Goal: Entertainment & Leisure: Consume media (video, audio)

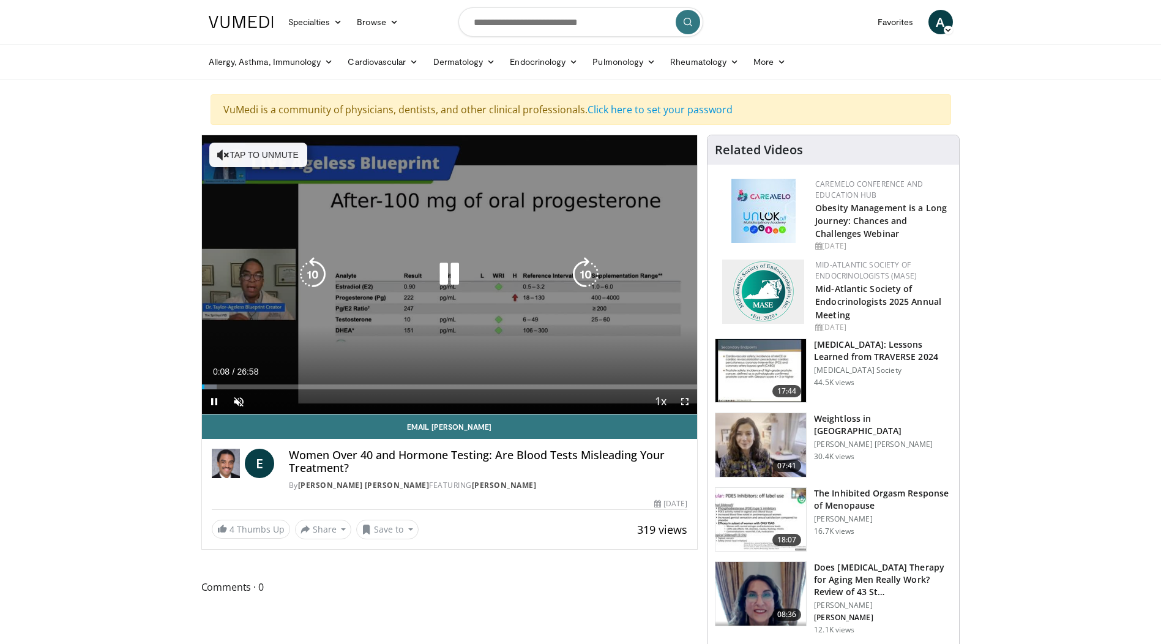
click at [262, 157] on button "Tap to unmute" at bounding box center [258, 155] width 98 height 24
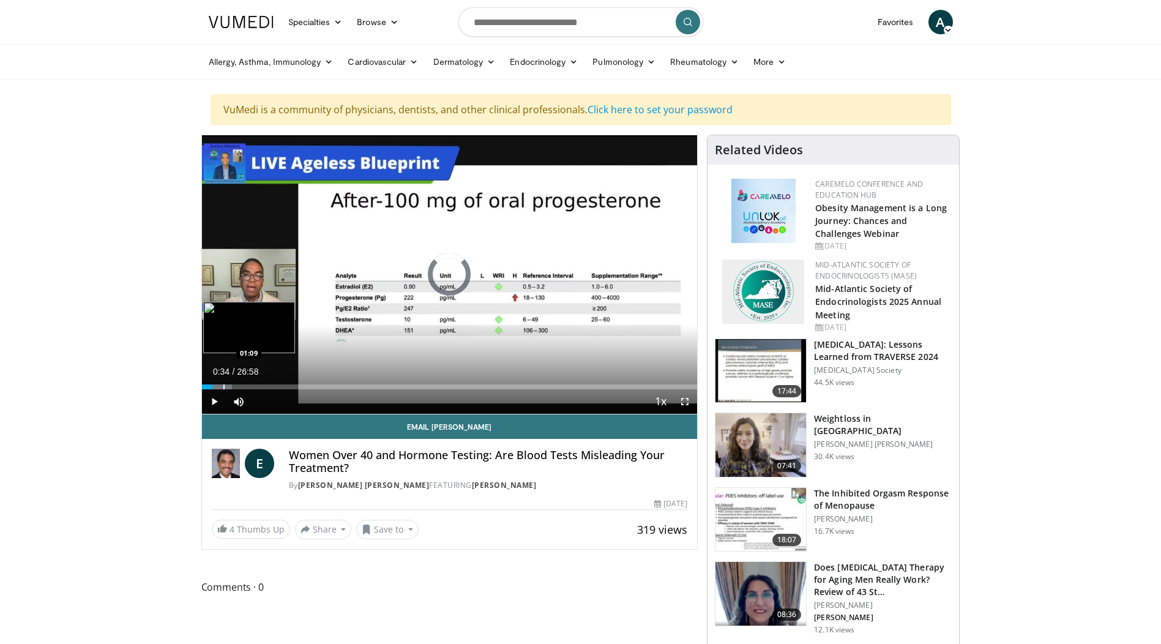
click at [223, 388] on div "Progress Bar" at bounding box center [223, 386] width 1 height 5
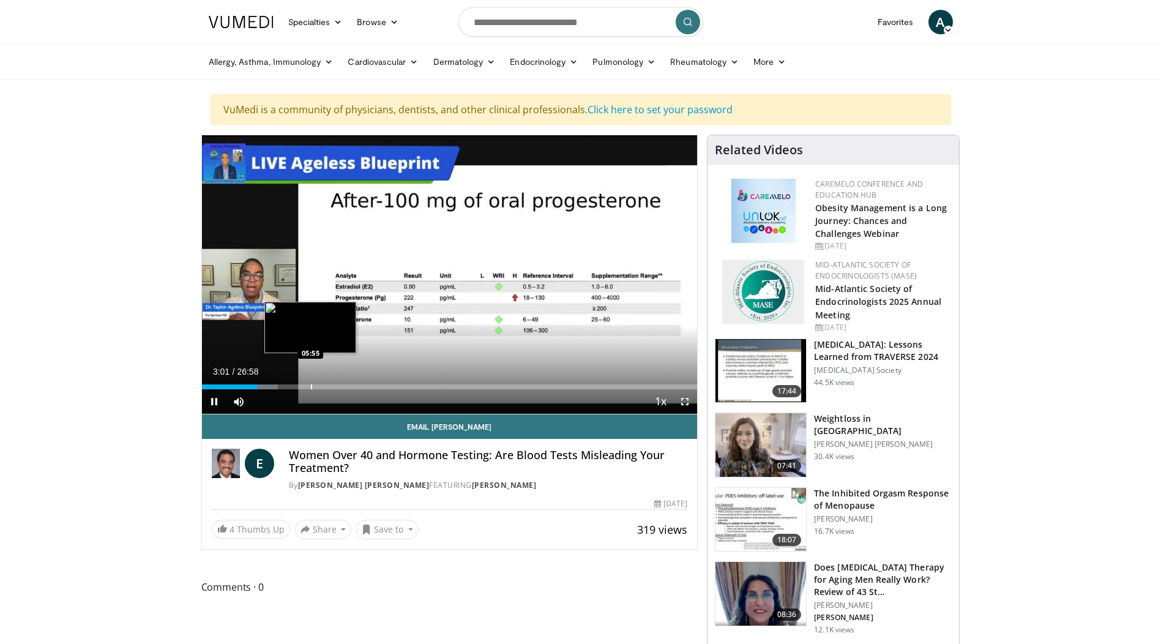
click at [311, 387] on div "Progress Bar" at bounding box center [311, 386] width 1 height 5
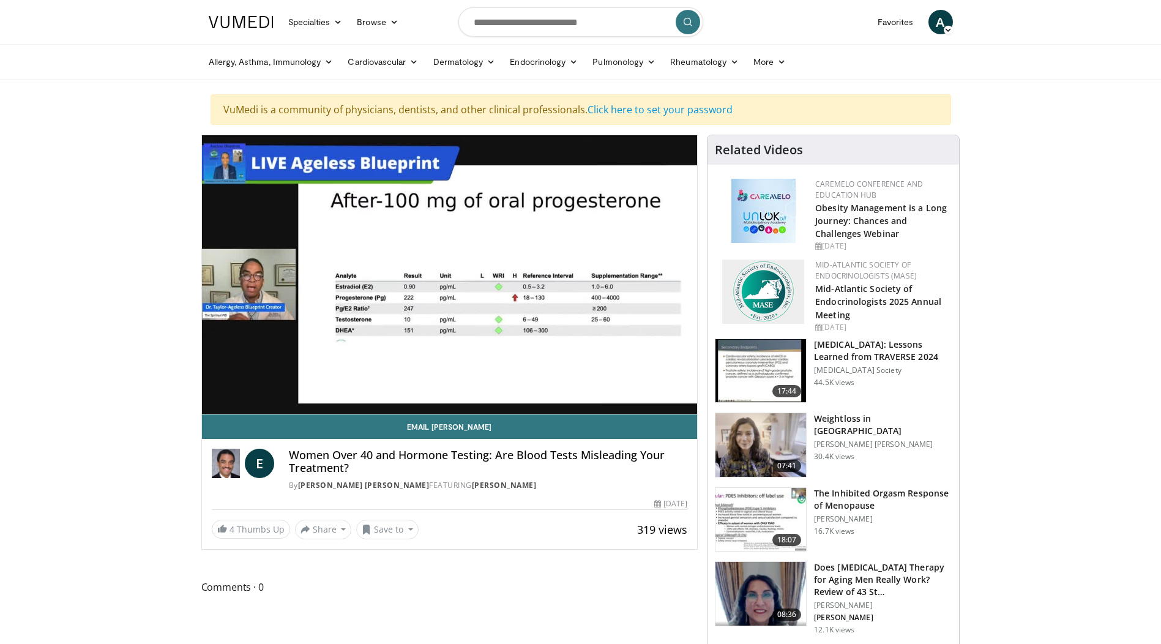
click at [366, 385] on div "10 seconds Tap to unmute" at bounding box center [450, 274] width 496 height 278
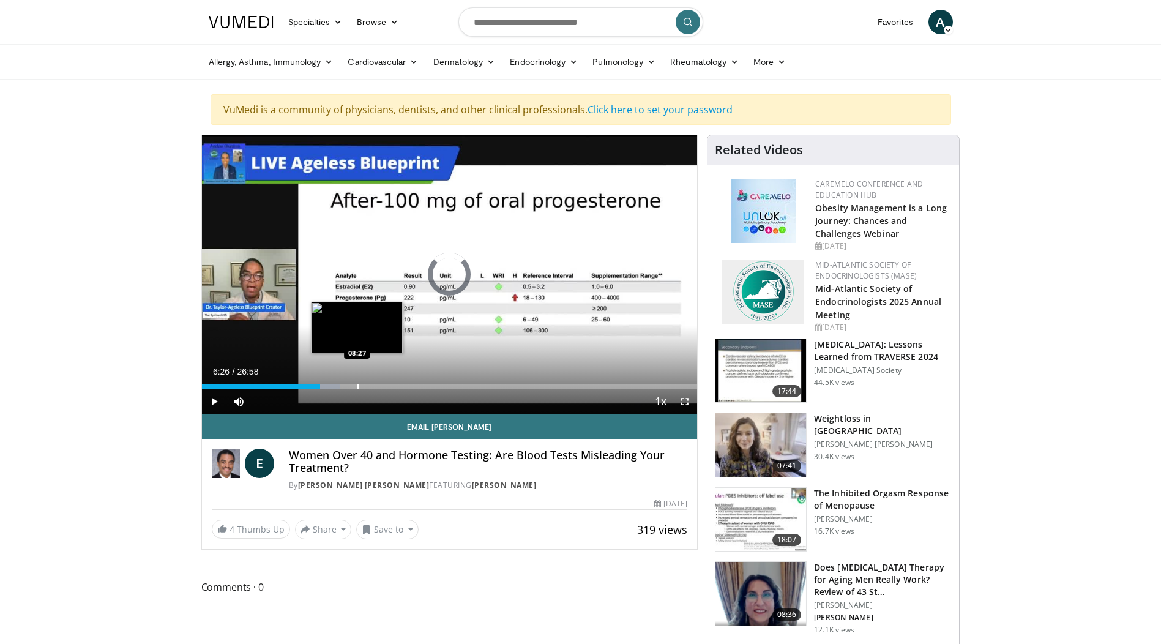
click at [357, 387] on div "Progress Bar" at bounding box center [357, 386] width 1 height 5
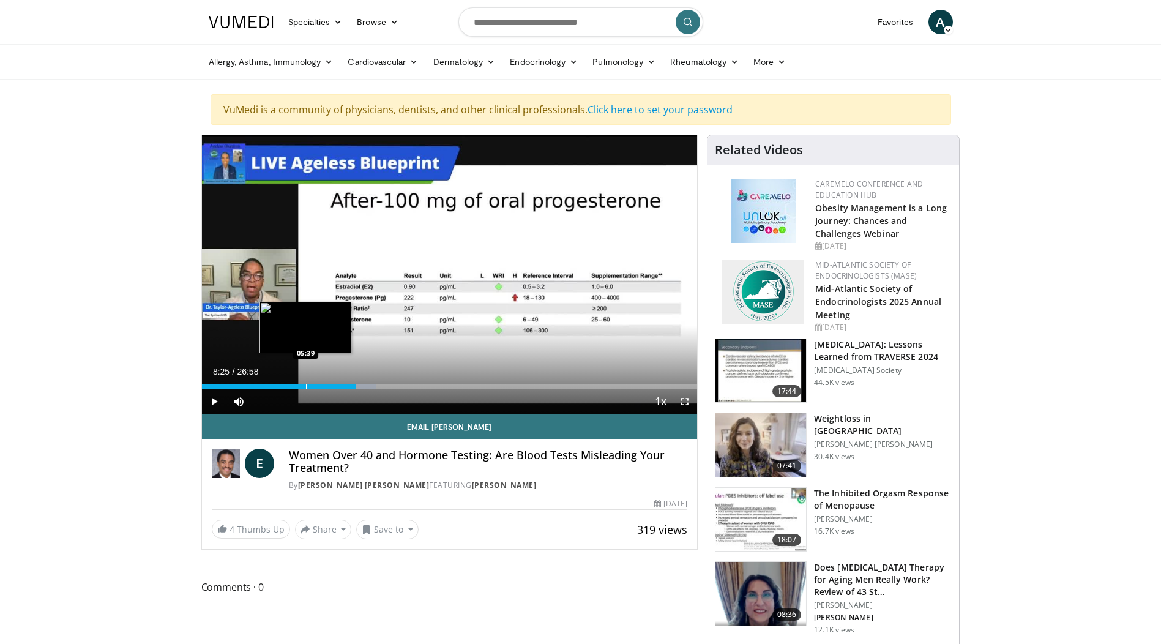
click at [242, 382] on div "Loaded : 35.22% 08:25 05:39" at bounding box center [450, 384] width 496 height 12
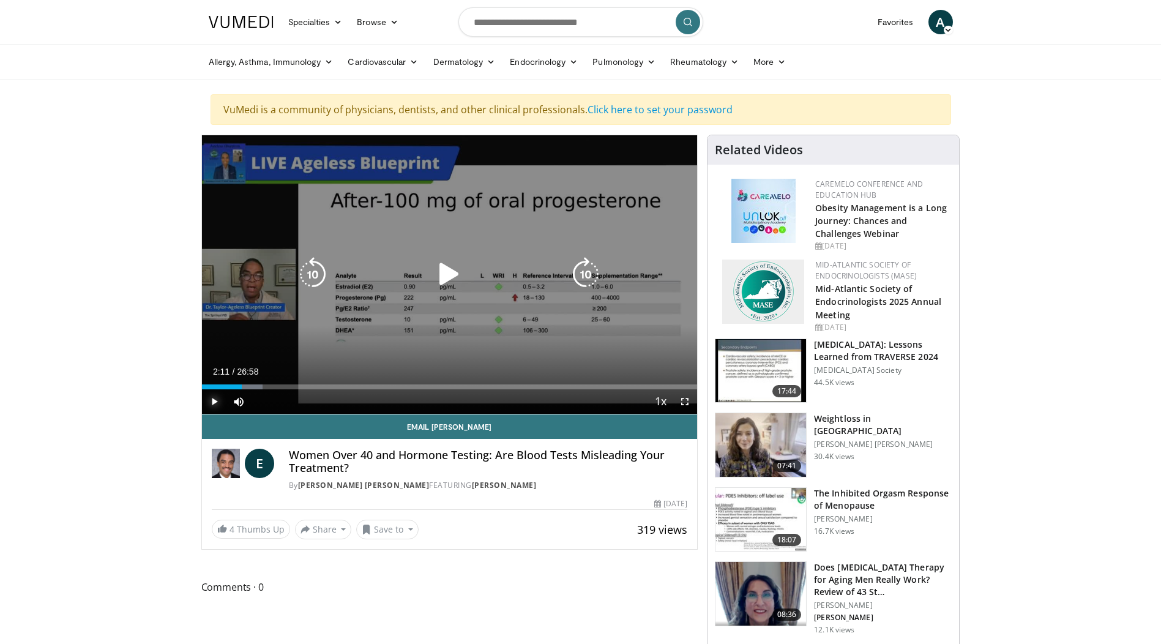
drag, startPoint x: 216, startPoint y: 403, endPoint x: 217, endPoint y: 395, distance: 8.0
click at [216, 403] on span "Video Player" at bounding box center [214, 401] width 24 height 24
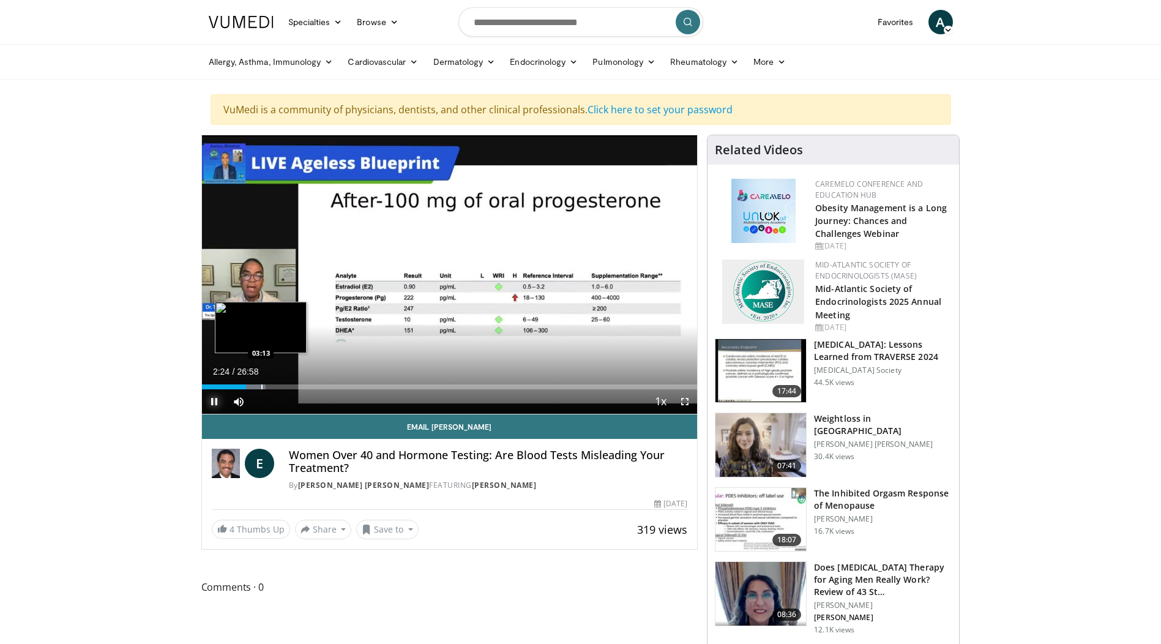
click at [262, 387] on div "Progress Bar" at bounding box center [261, 386] width 1 height 5
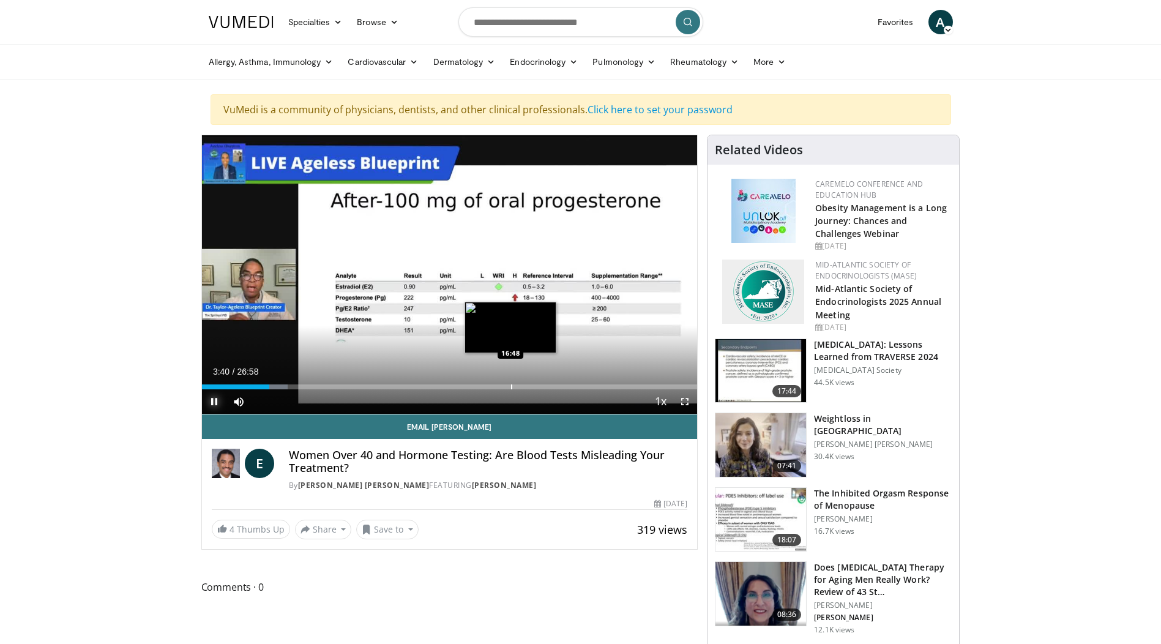
click at [512, 387] on div "Progress Bar" at bounding box center [511, 386] width 1 height 5
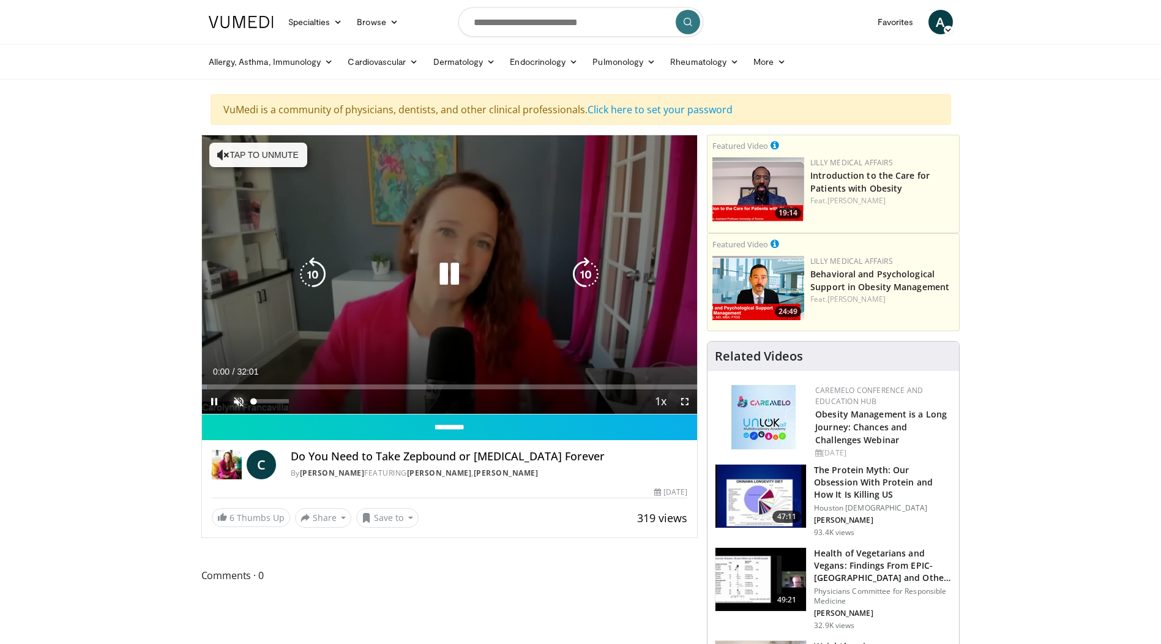
click at [233, 398] on span "Video Player" at bounding box center [238, 401] width 24 height 24
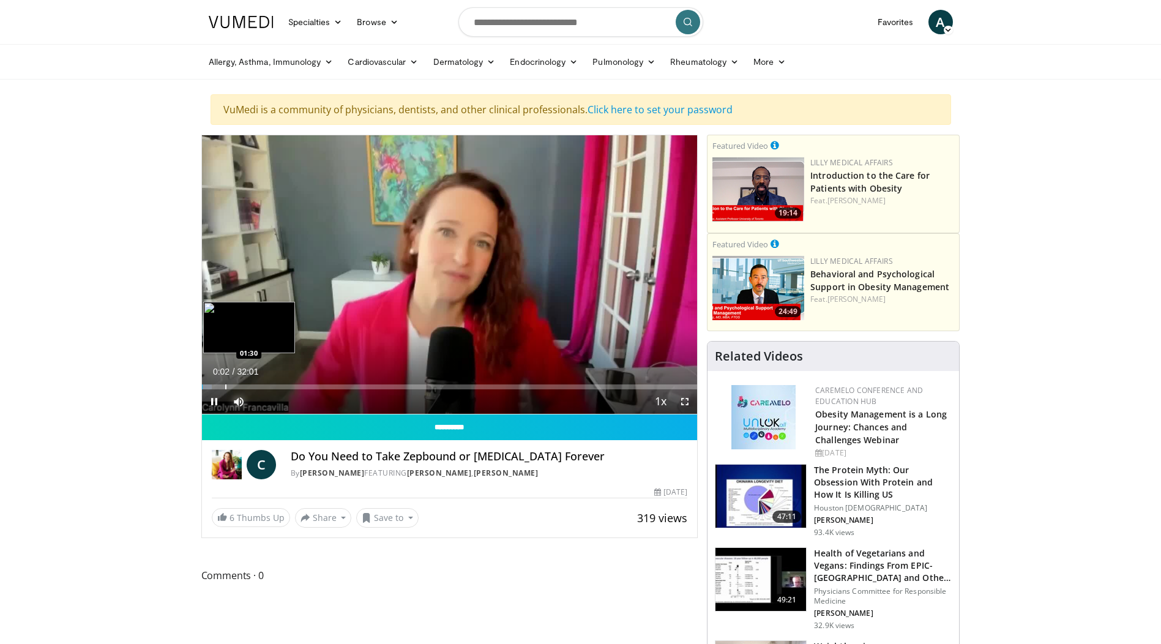
click at [224, 387] on div "Loaded : 2.07% 00:02 01:30" at bounding box center [450, 386] width 496 height 5
click at [256, 387] on div "Progress Bar" at bounding box center [256, 386] width 1 height 5
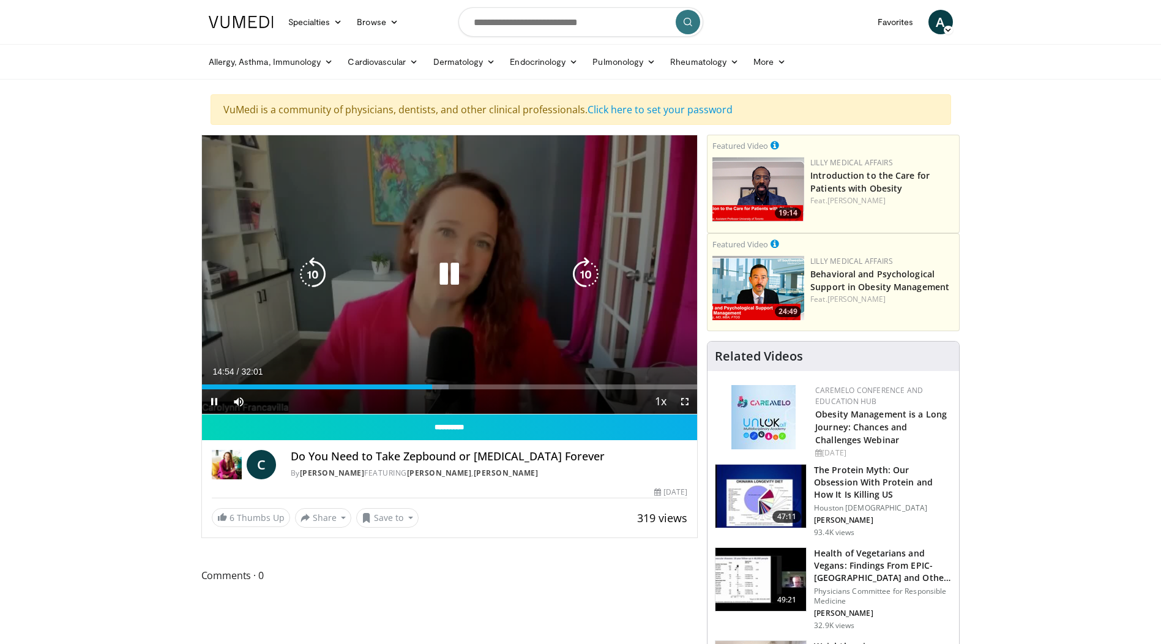
click at [444, 276] on icon "Video Player" at bounding box center [449, 274] width 34 height 34
